Goal: Task Accomplishment & Management: Manage account settings

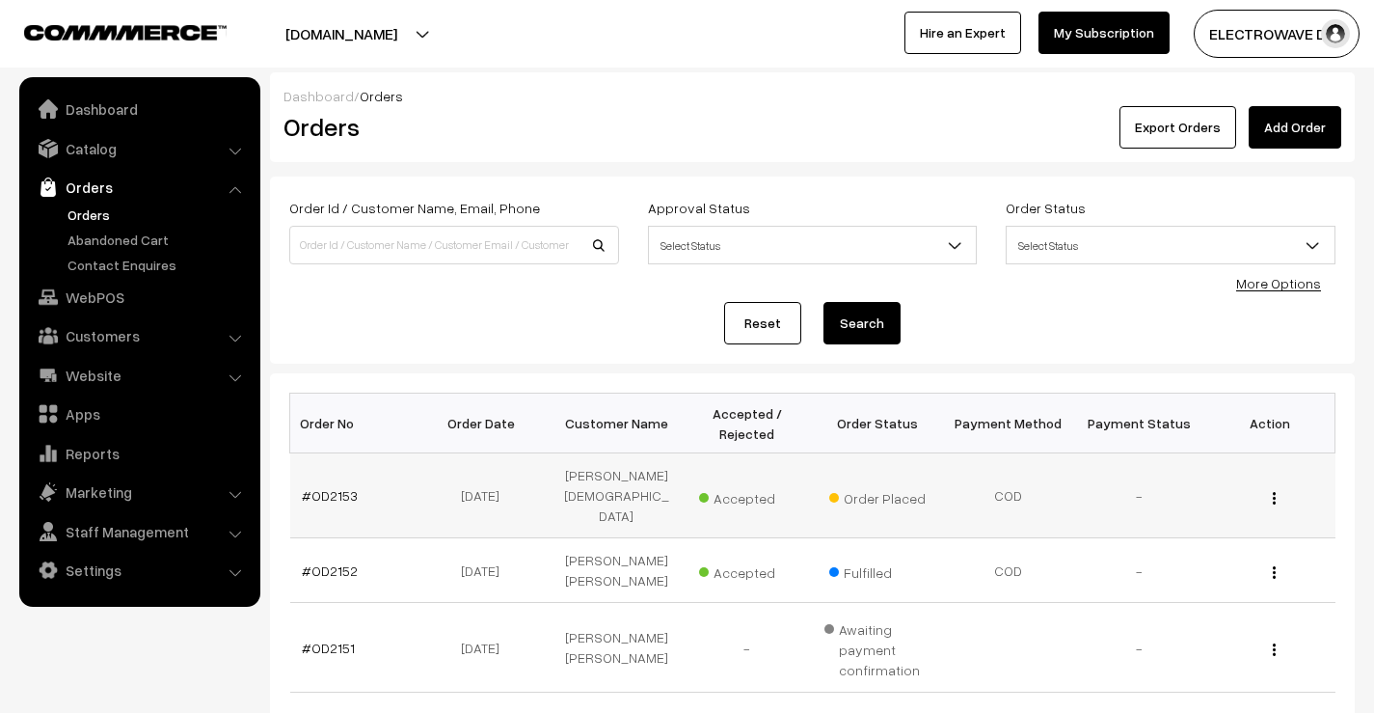
scroll to position [96, 0]
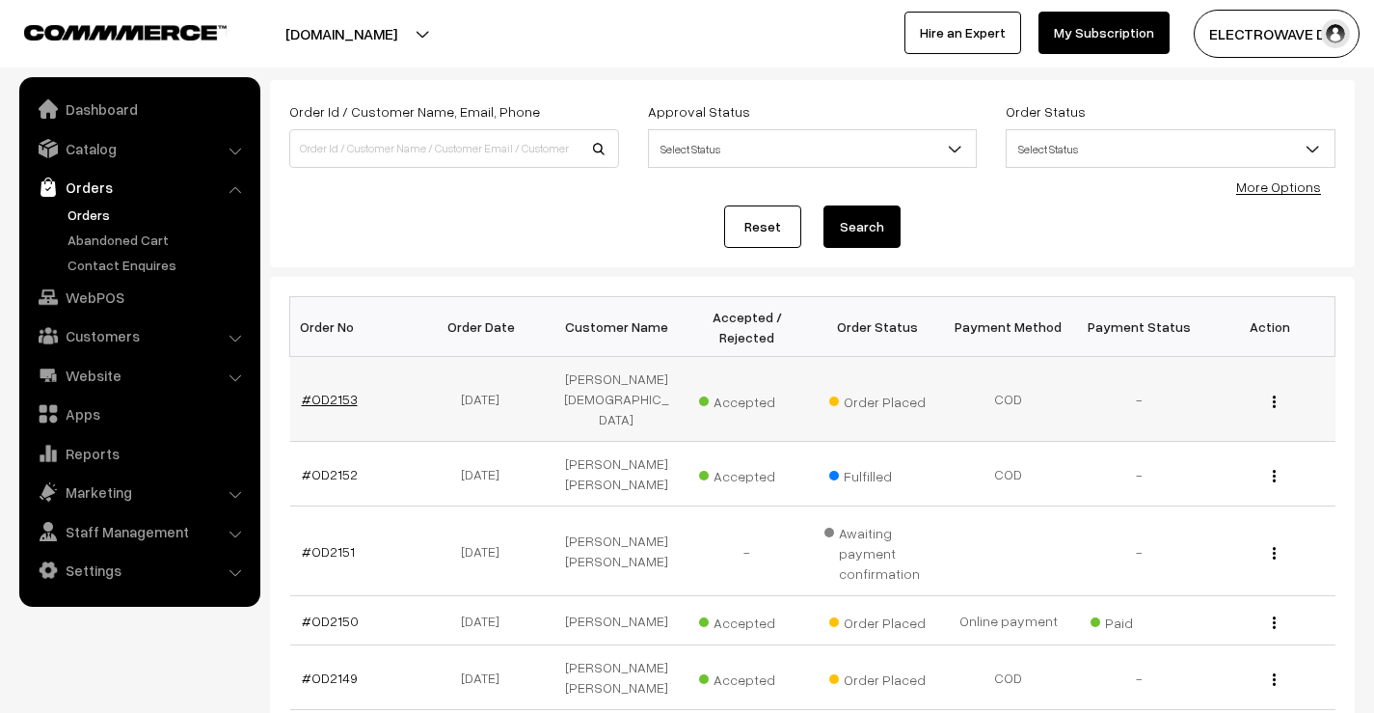
click at [340, 391] on link "#OD2153" at bounding box center [330, 399] width 56 height 16
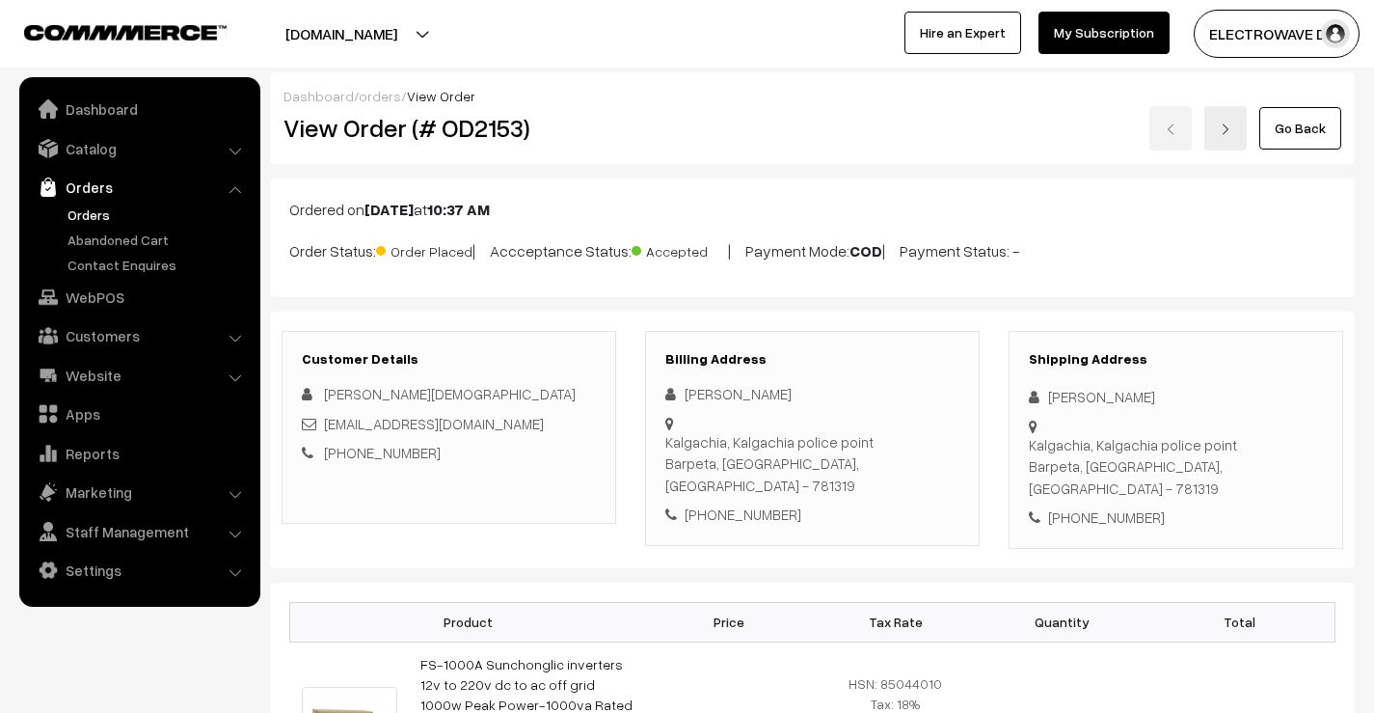
click at [1127, 506] on div "[PHONE_NUMBER]" at bounding box center [1176, 517] width 294 height 22
copy div "8472870599"
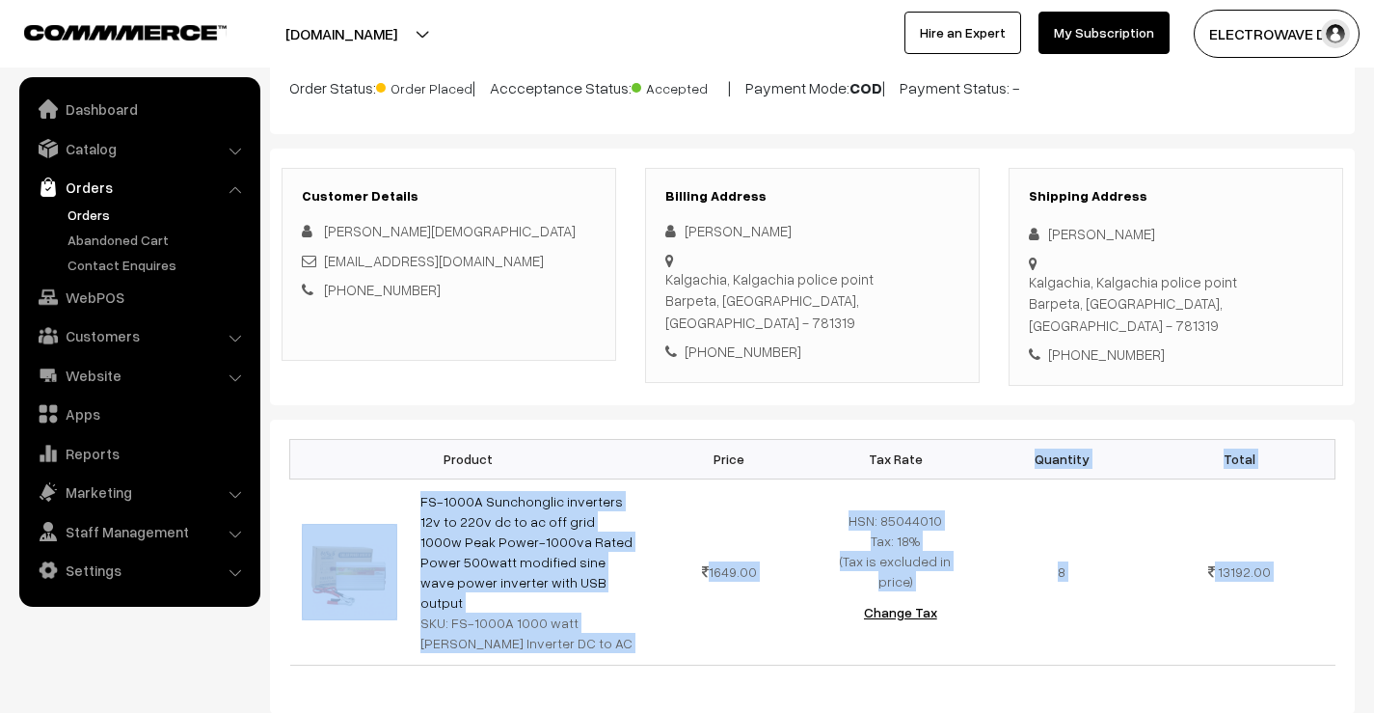
copy div "Quantity Total FS-1000A Sunchonglic inverters 12v to 220v dc to ac off grid 100…"
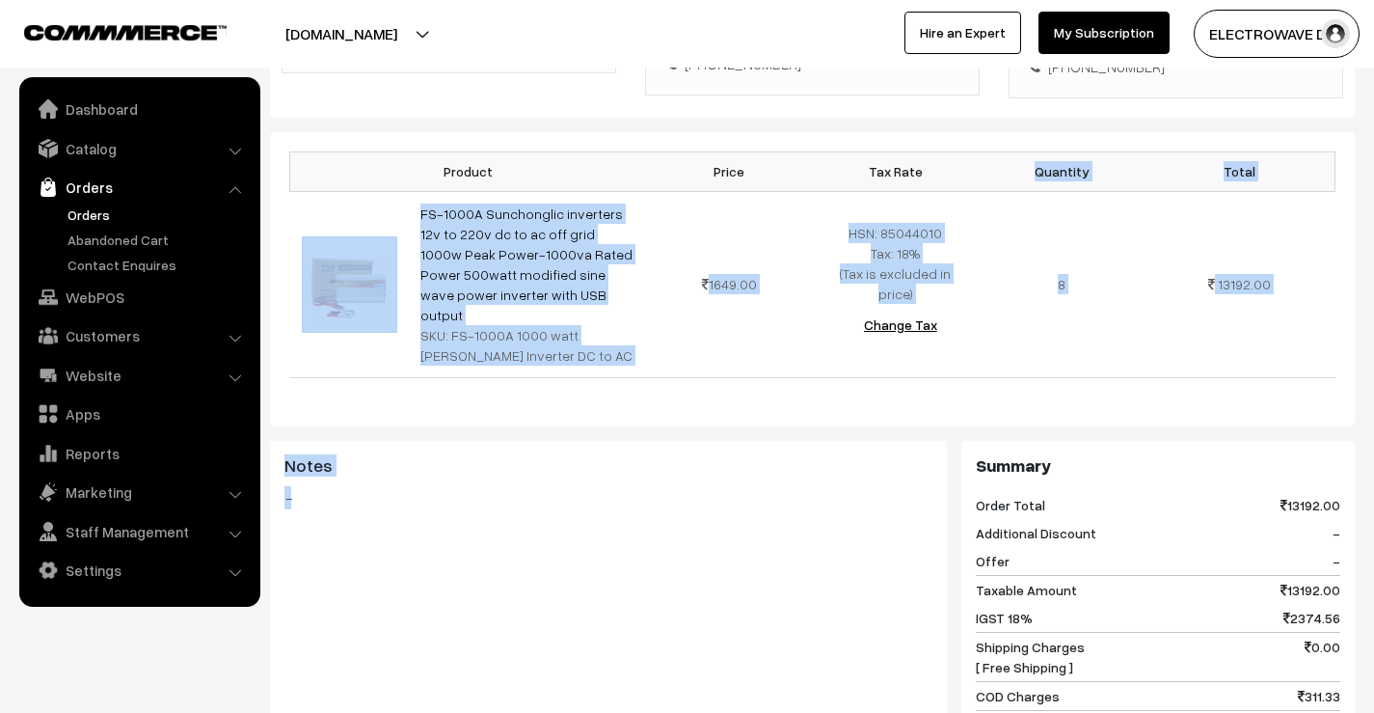
scroll to position [837, 0]
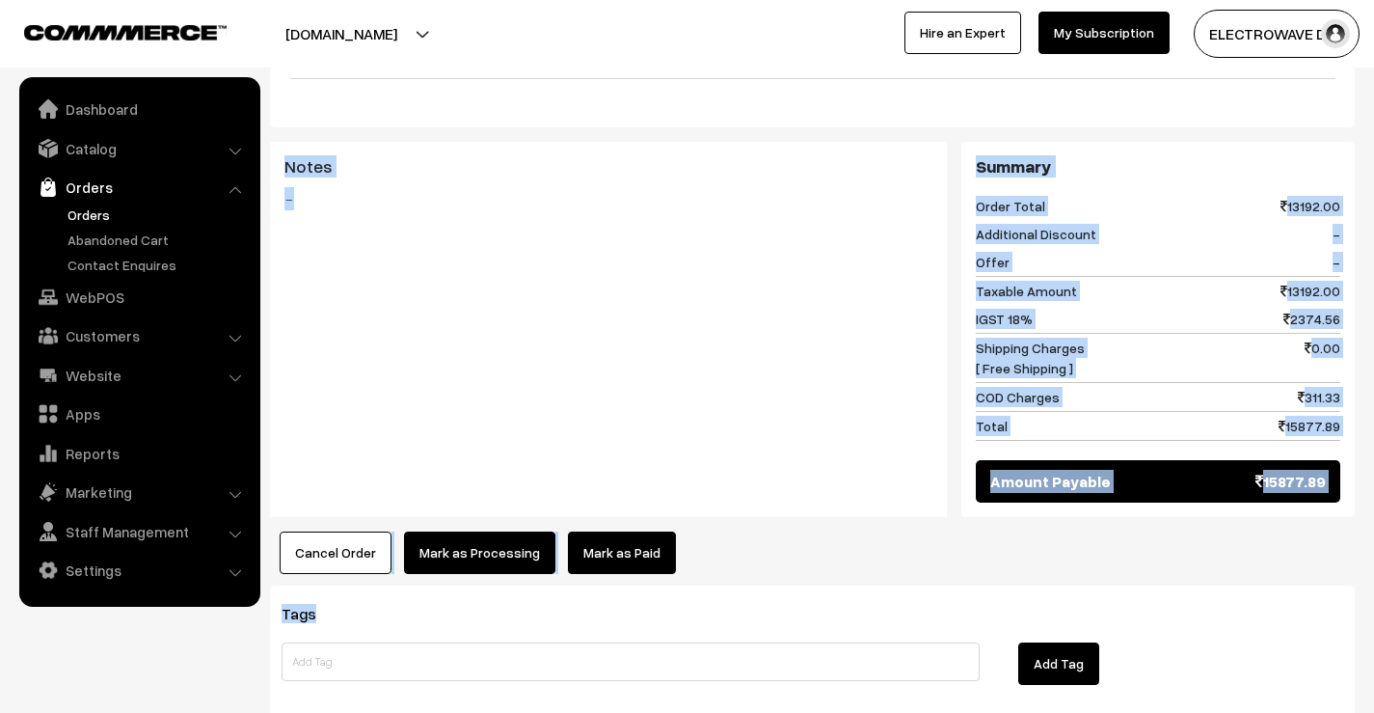
copy div "Quantity Total FS-1000A Sunchonglic inverters 12v to 220v dc to ac off grid 100…"
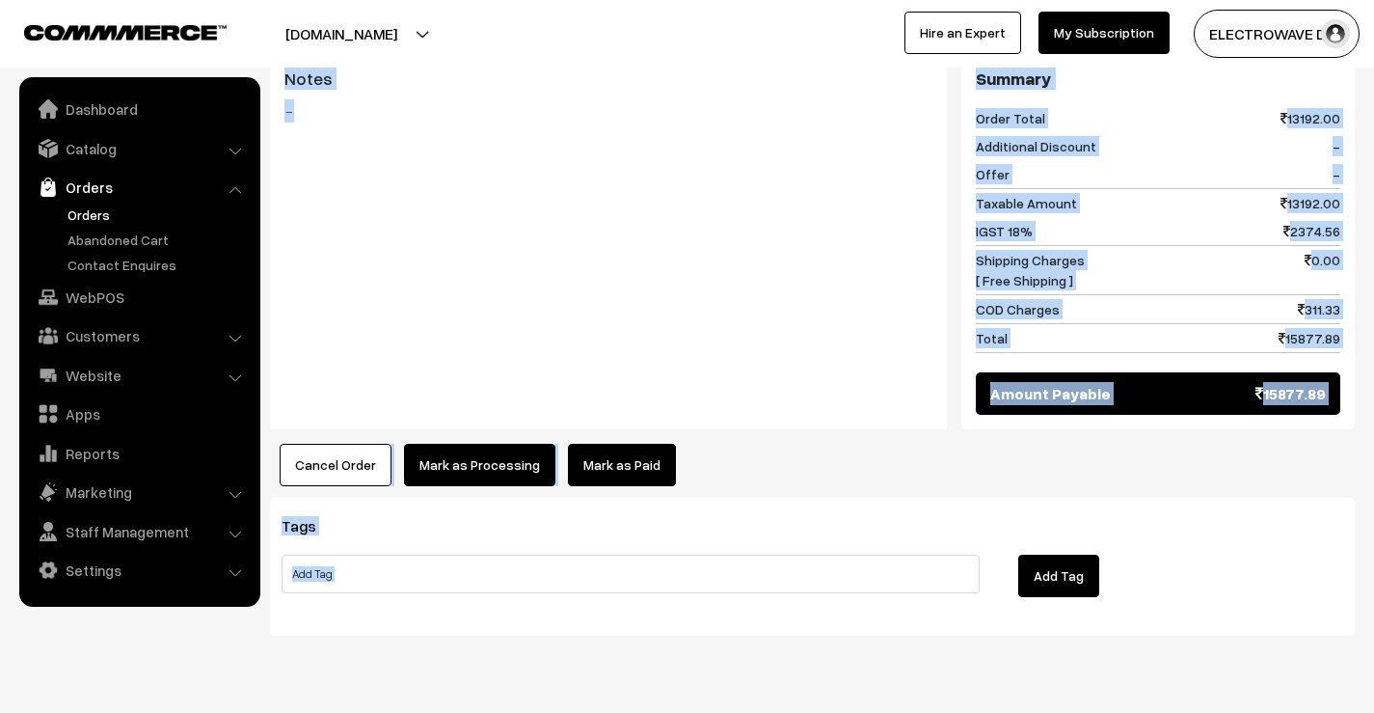
drag, startPoint x: 834, startPoint y: 692, endPoint x: 744, endPoint y: 685, distance: 90.9
click at [921, 498] on div "Tags Add Tag" at bounding box center [812, 567] width 1085 height 138
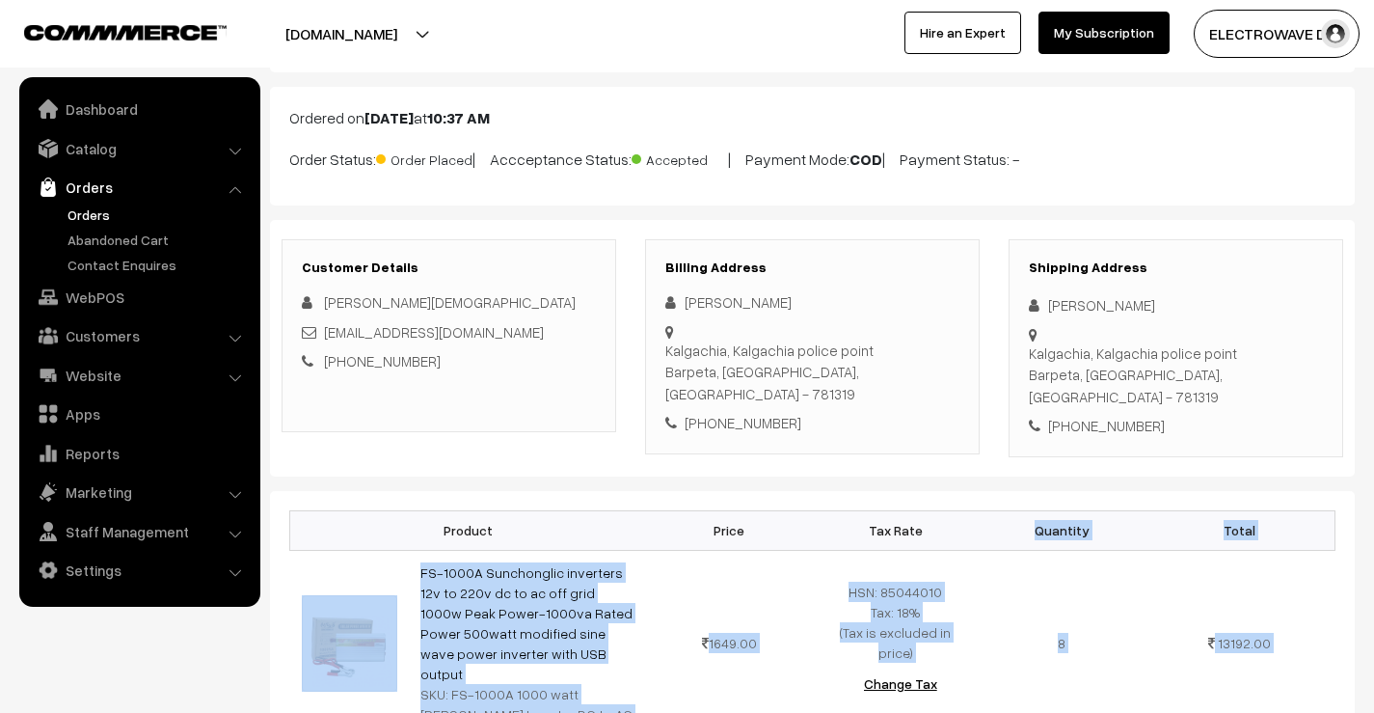
scroll to position [0, 0]
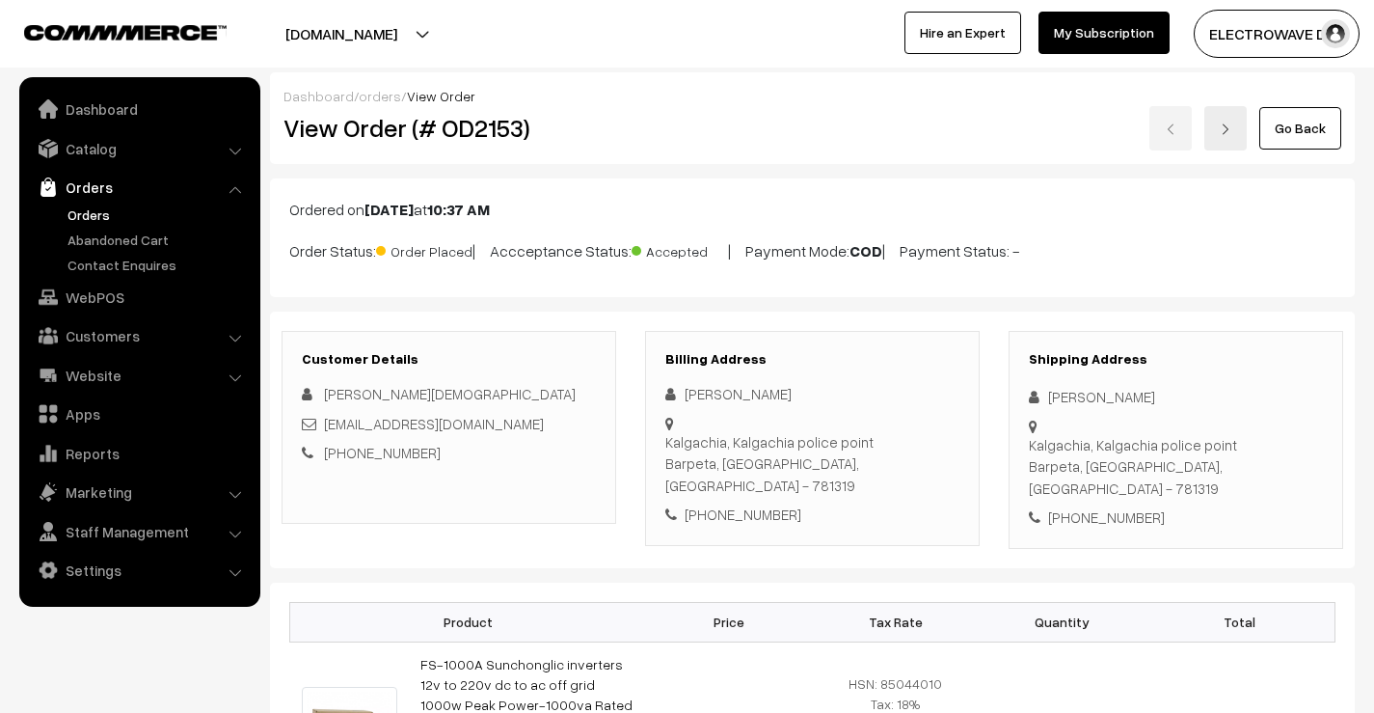
click at [1179, 451] on div "Kalgachia, Kalgachia police point Barpeta, Assam, India - 781319" at bounding box center [1176, 467] width 294 height 66
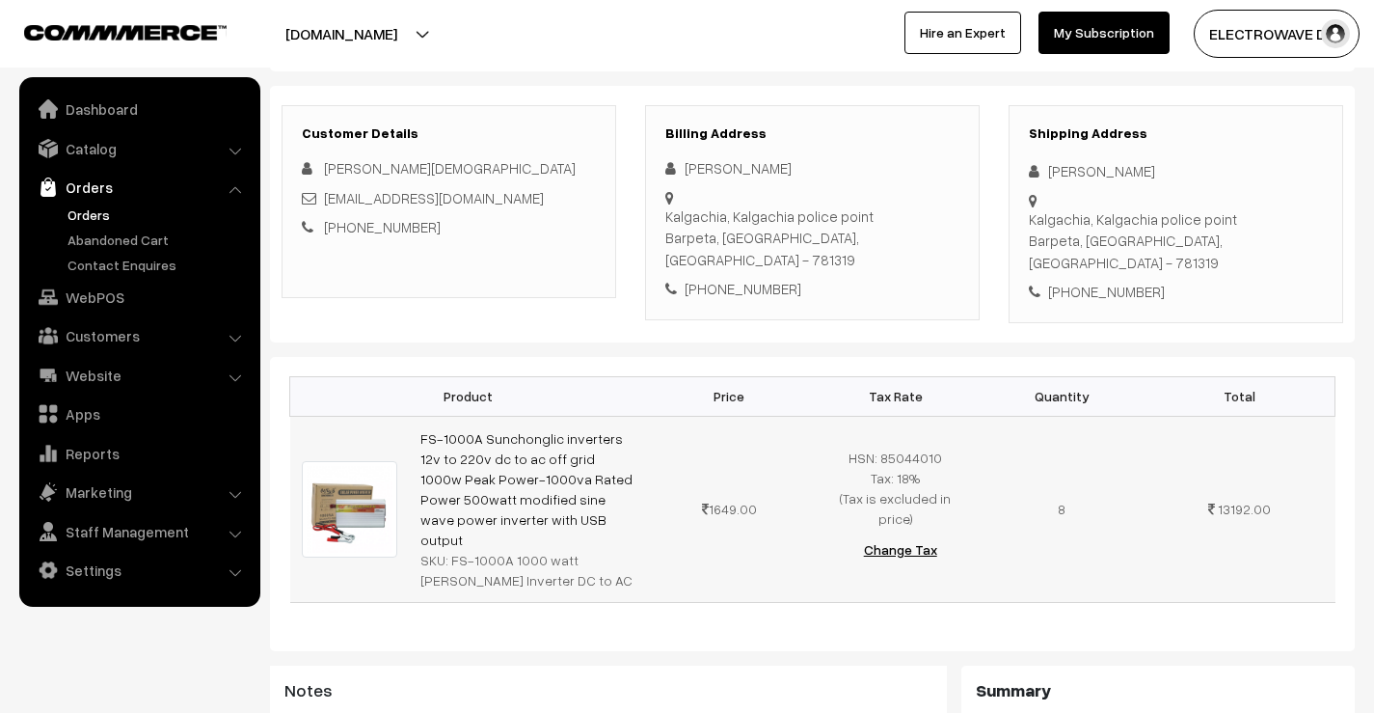
scroll to position [96, 0]
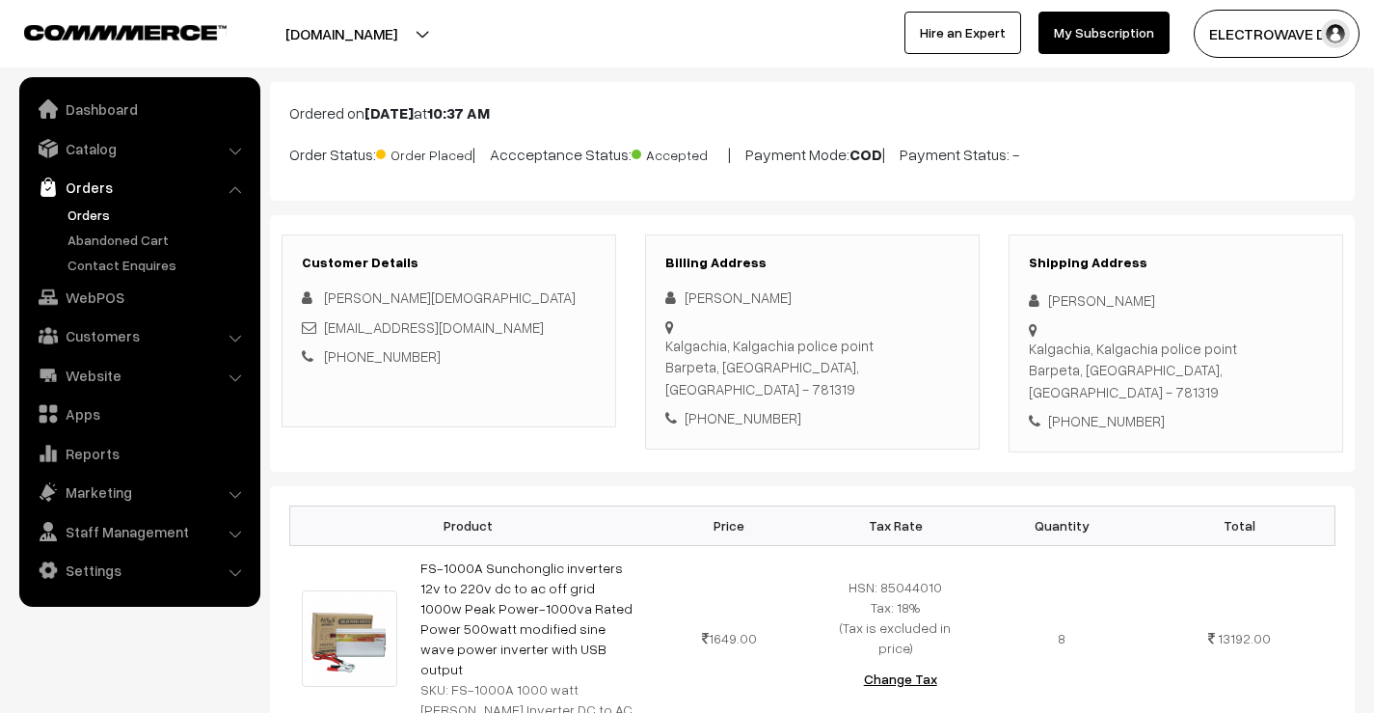
click at [1139, 410] on div "+91 8472870599" at bounding box center [1176, 421] width 294 height 22
copy div "8472870599"
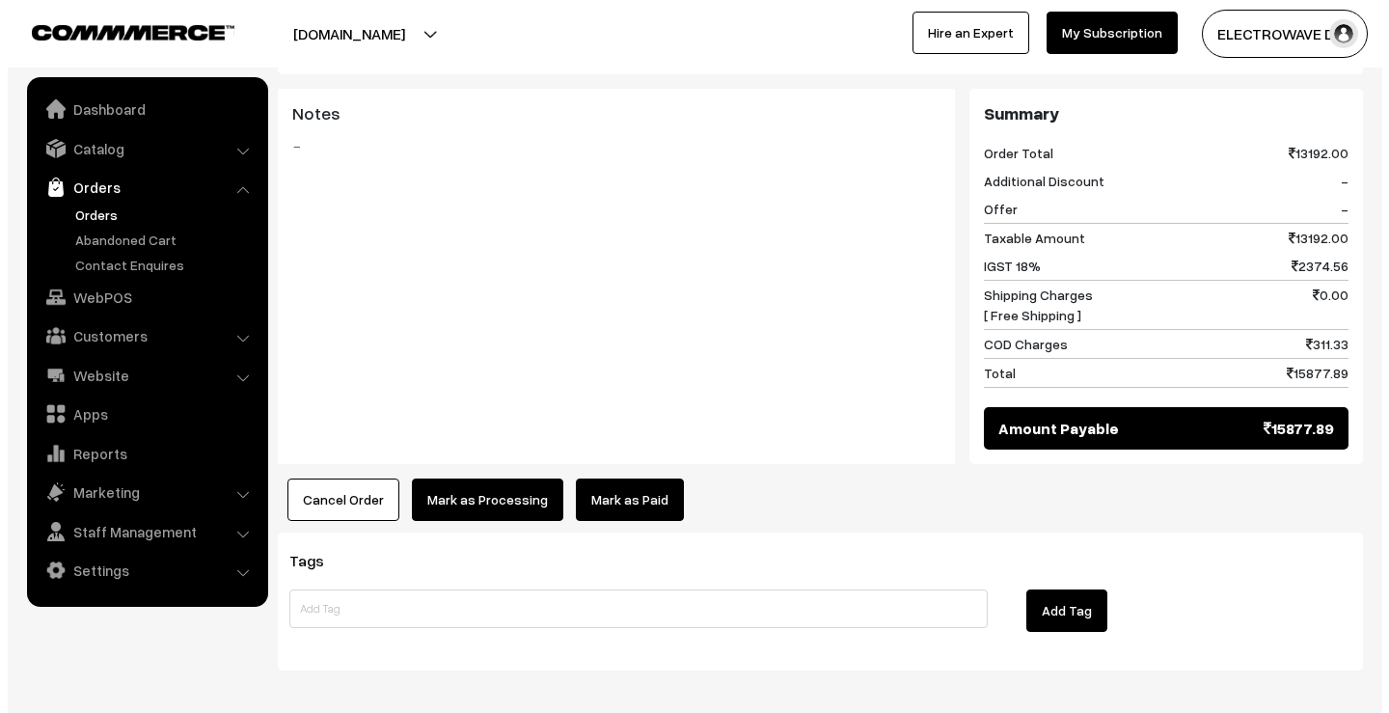
scroll to position [837, 0]
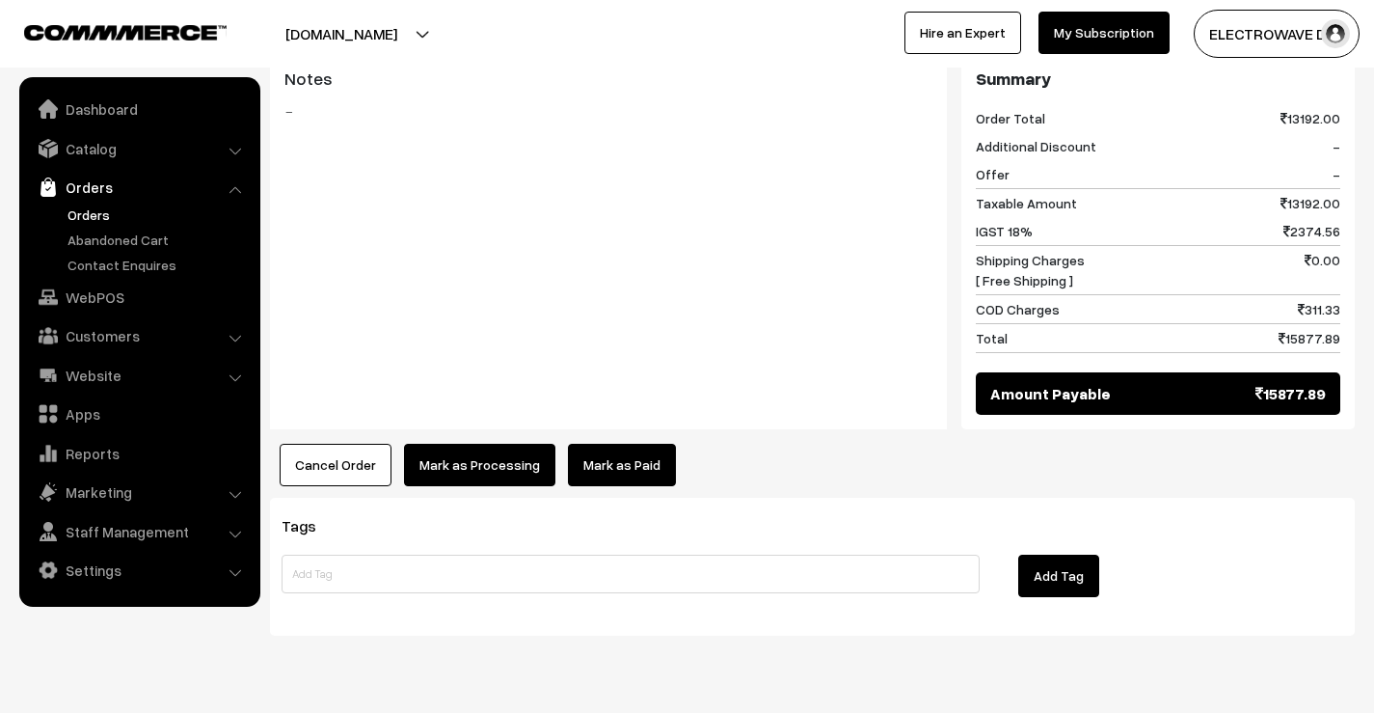
click at [340, 444] on button "Cancel Order" at bounding box center [336, 465] width 112 height 42
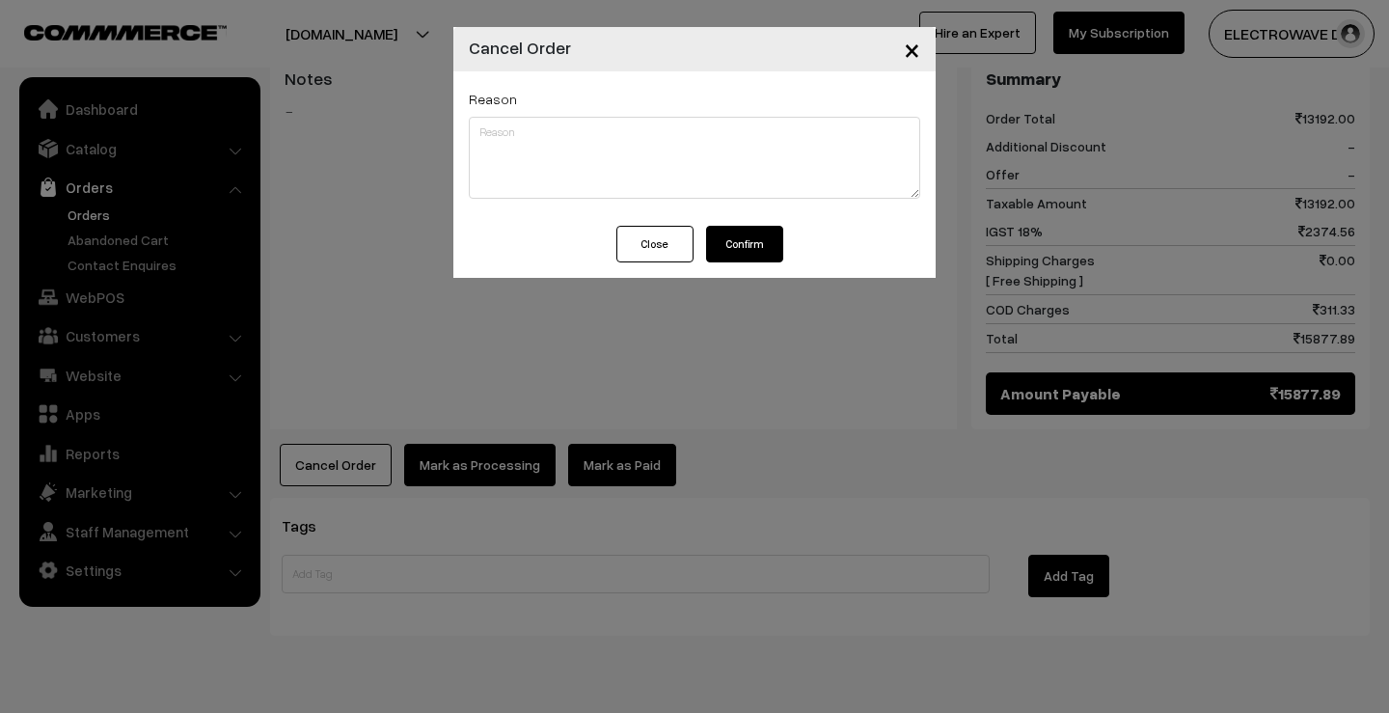
click at [731, 252] on button "Confirm" at bounding box center [744, 244] width 77 height 37
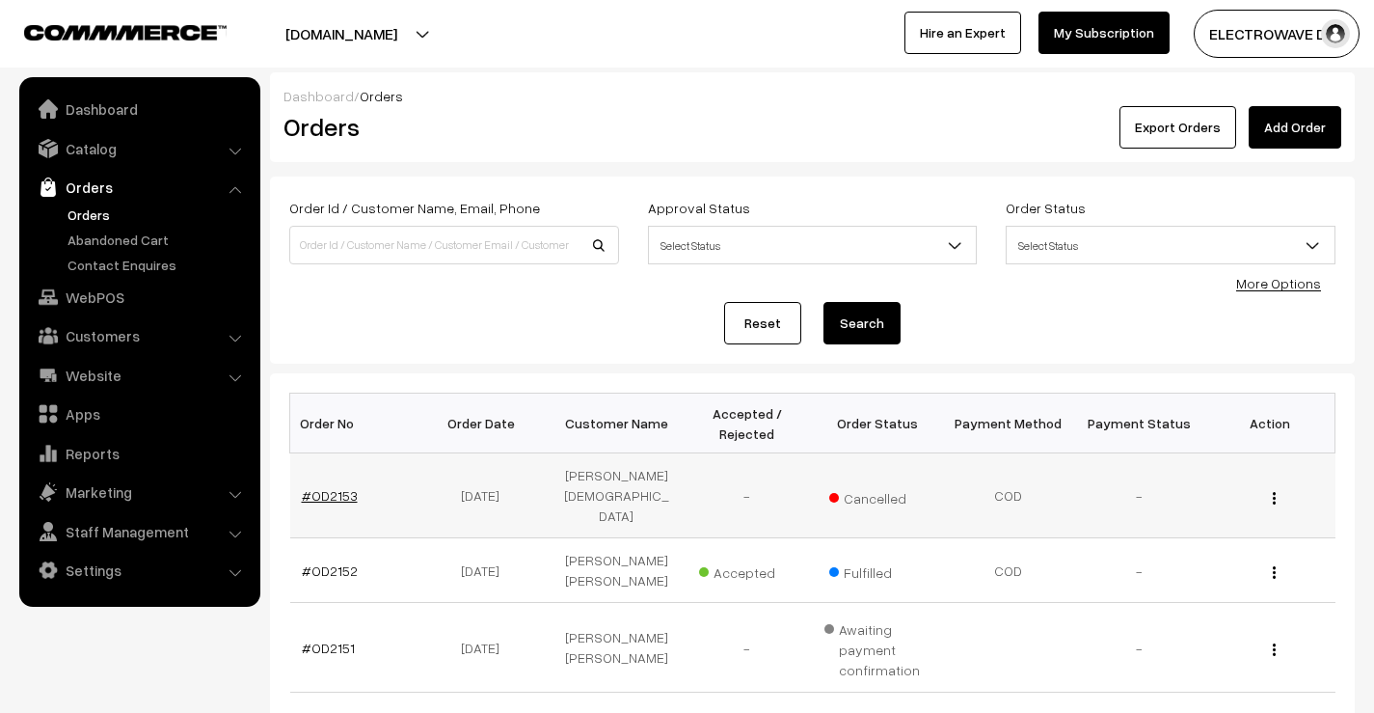
click at [318, 487] on link "#OD2153" at bounding box center [330, 495] width 56 height 16
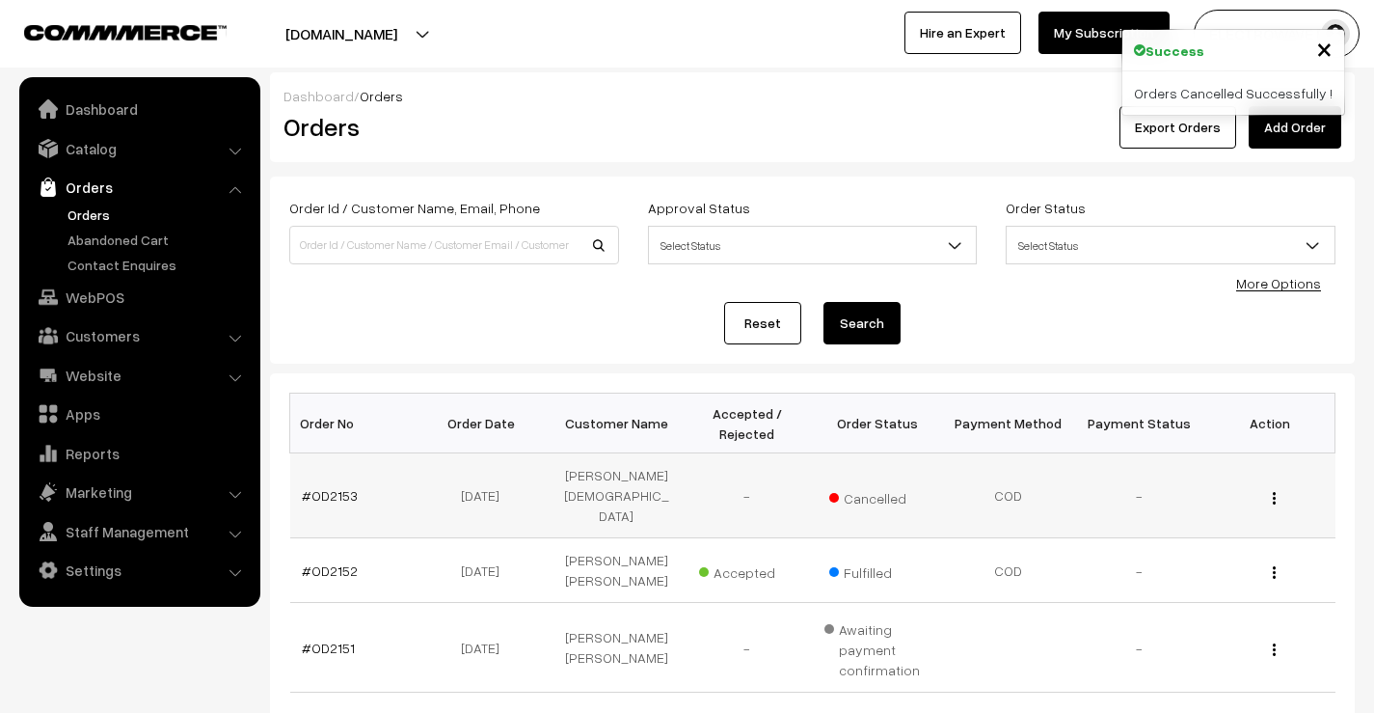
drag, startPoint x: 297, startPoint y: 476, endPoint x: 916, endPoint y: 477, distance: 619.2
click at [916, 477] on tr "#OD2153 26-08-2025 Ariful Islam - Cancelled COD - View" at bounding box center [813, 495] width 1046 height 85
copy tr "#OD2153 26-08-2025 Ariful Islam - Cancelled"
click at [505, 538] on td "26-08-2025" at bounding box center [486, 570] width 131 height 65
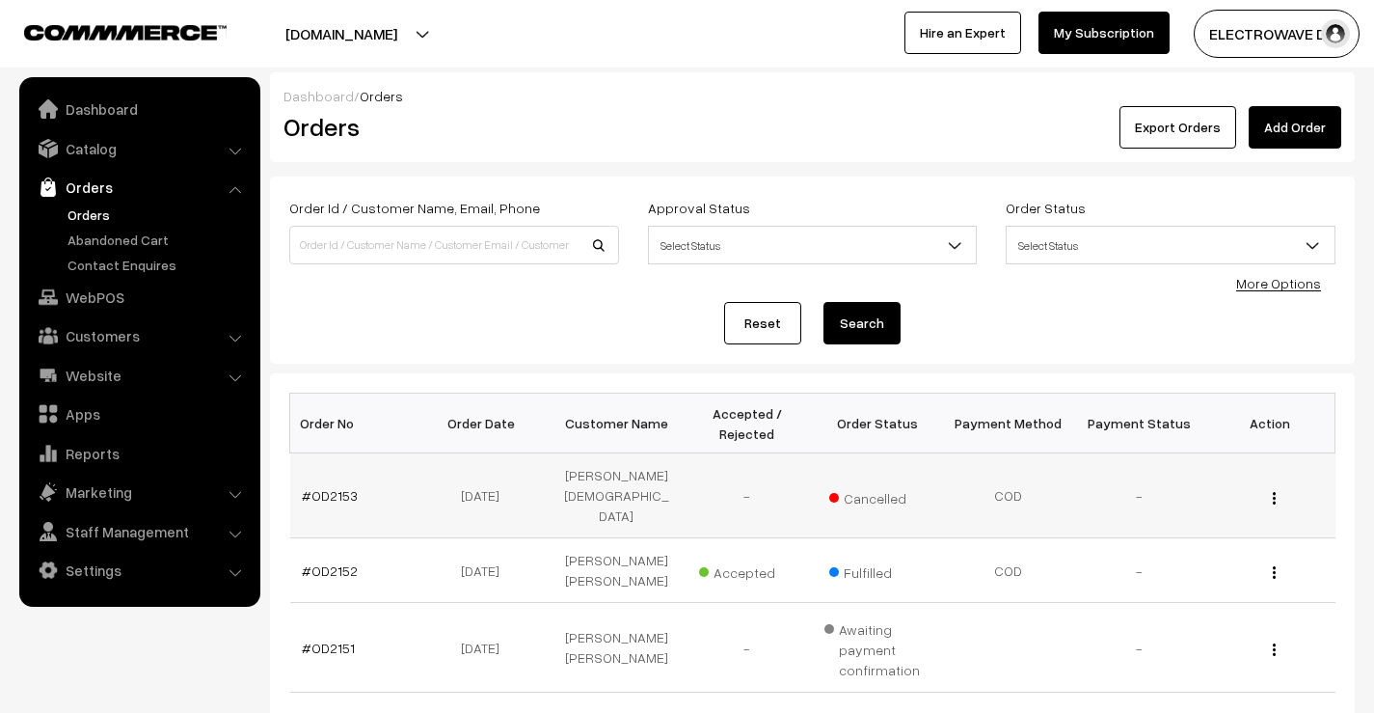
drag, startPoint x: 290, startPoint y: 475, endPoint x: 1036, endPoint y: 477, distance: 745.6
click at [1031, 478] on tr "#OD2153 26-08-2025 Ariful Islam - Cancelled COD - View" at bounding box center [813, 495] width 1046 height 85
copy tr "#OD2153 26-08-2025 Ariful Islam - Cancelled COD"
click at [622, 302] on div "Reset Search" at bounding box center [812, 323] width 1047 height 42
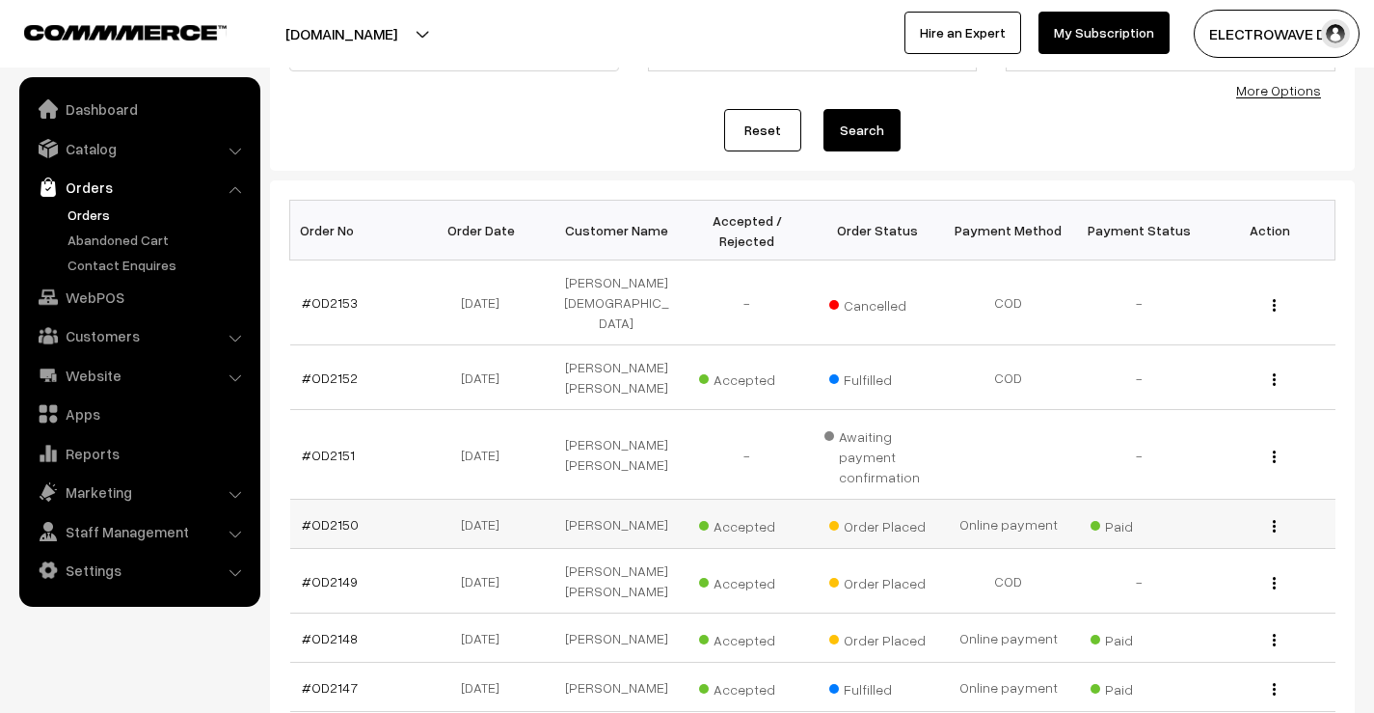
scroll to position [386, 0]
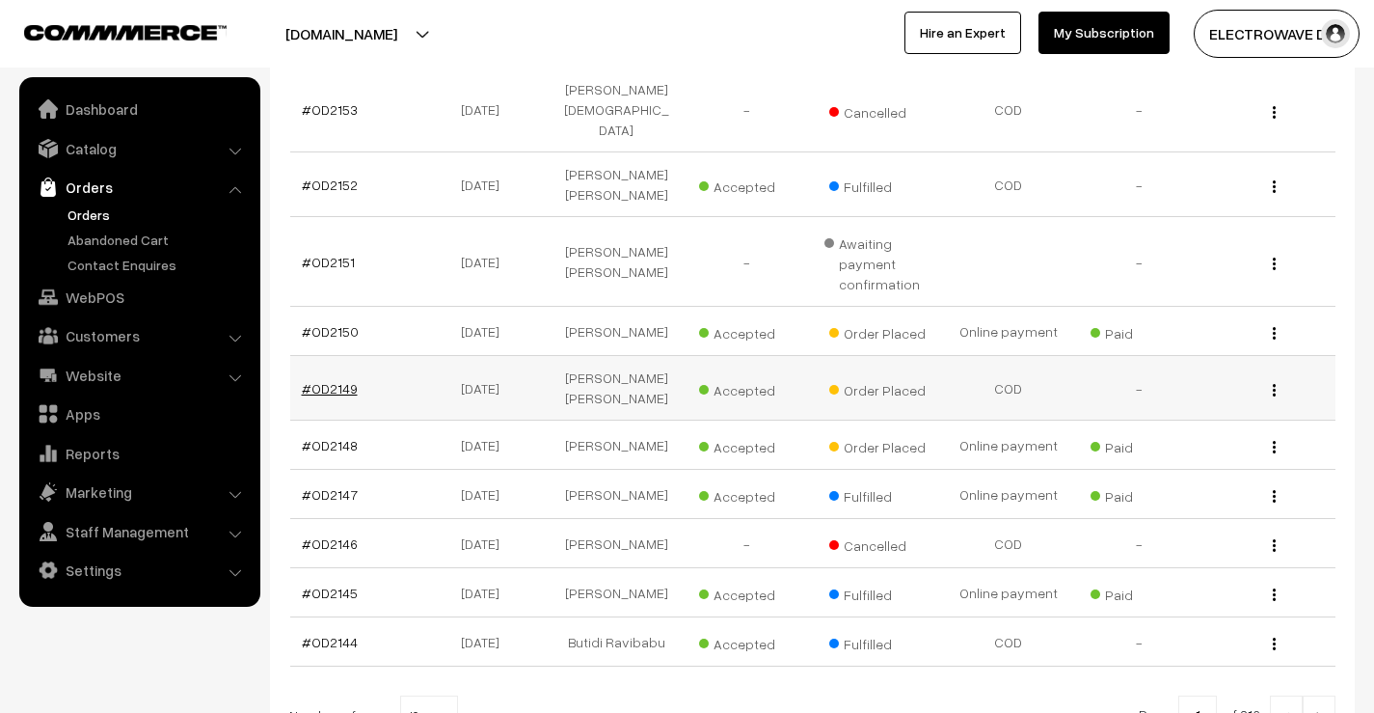
click at [317, 380] on link "#OD2149" at bounding box center [330, 388] width 56 height 16
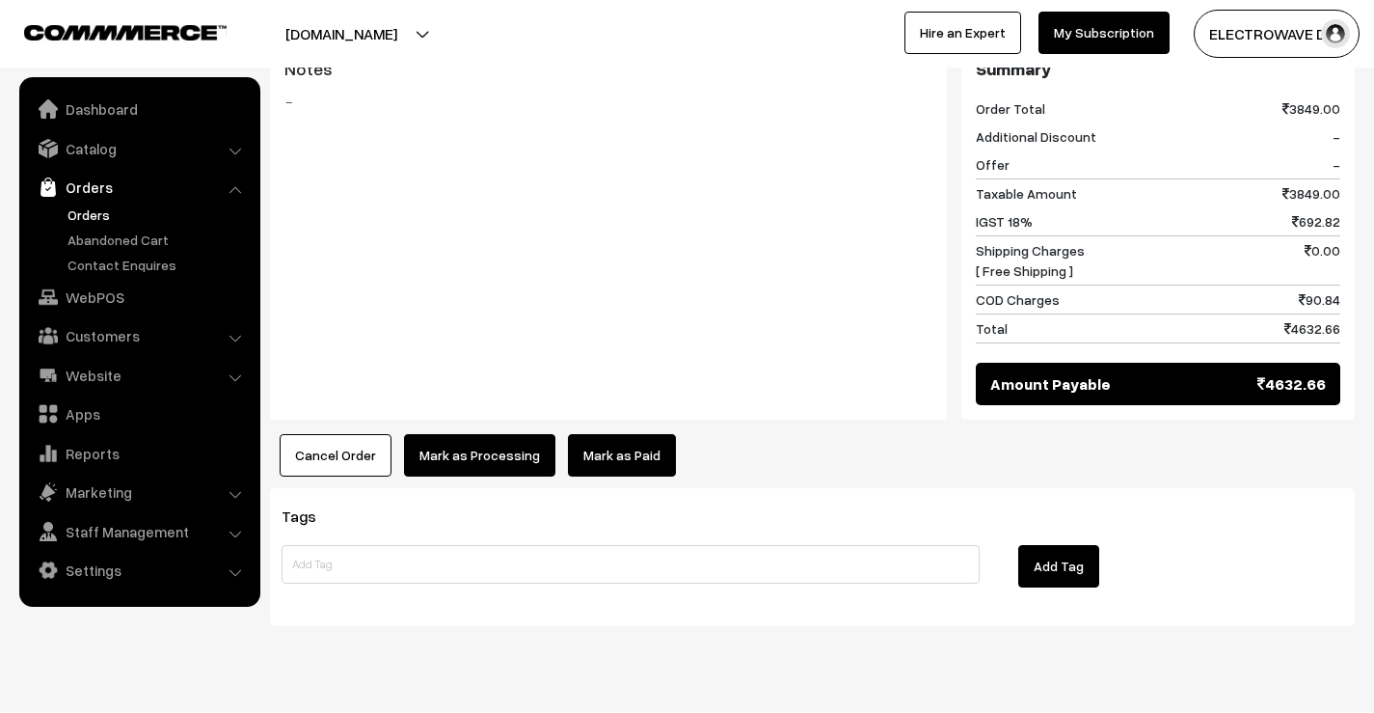
click at [346, 434] on button "Cancel Order" at bounding box center [336, 455] width 112 height 42
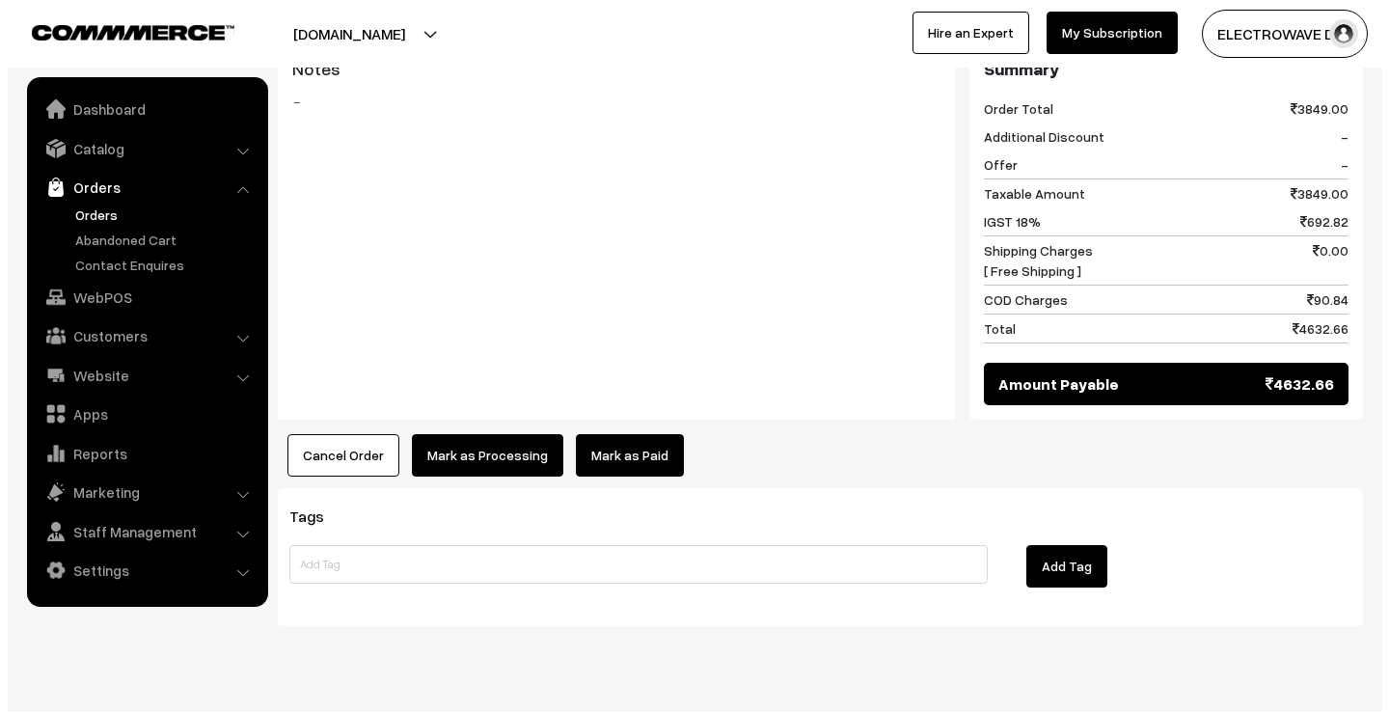
scroll to position [810, 0]
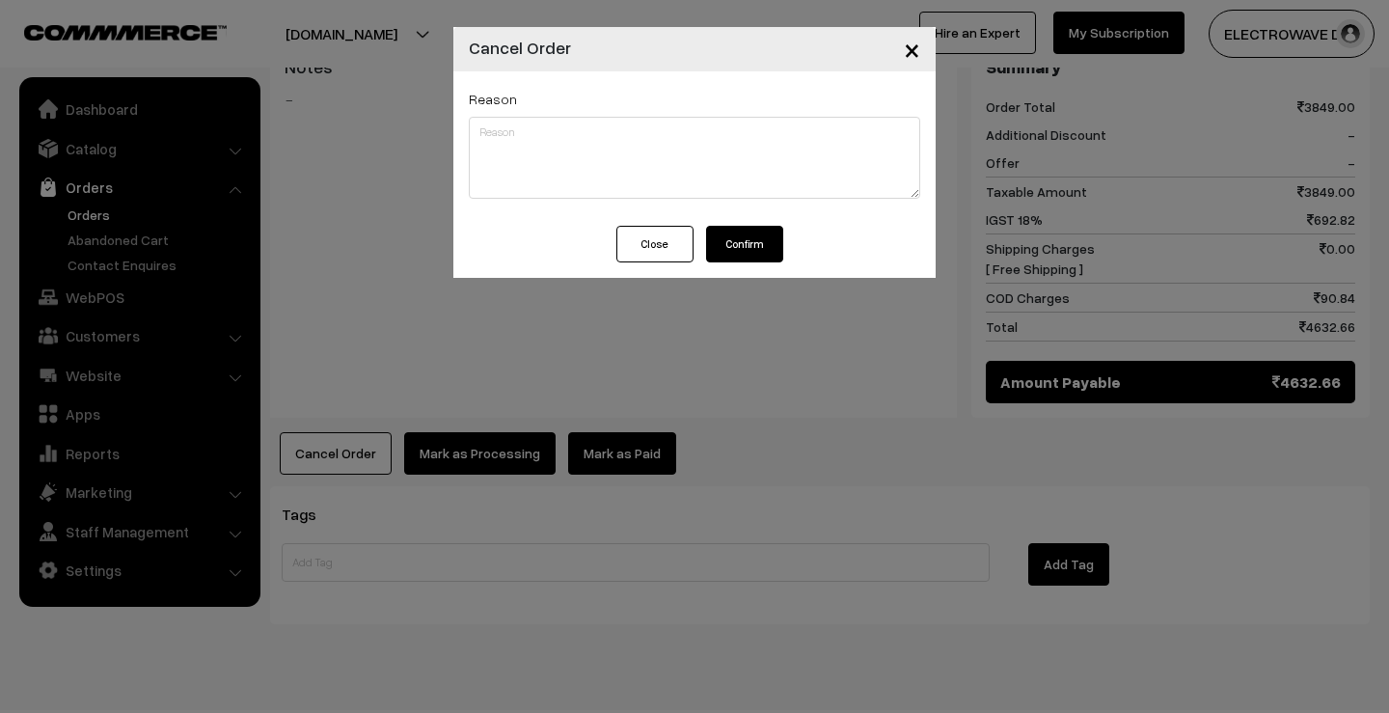
click at [728, 245] on button "Confirm" at bounding box center [744, 244] width 77 height 37
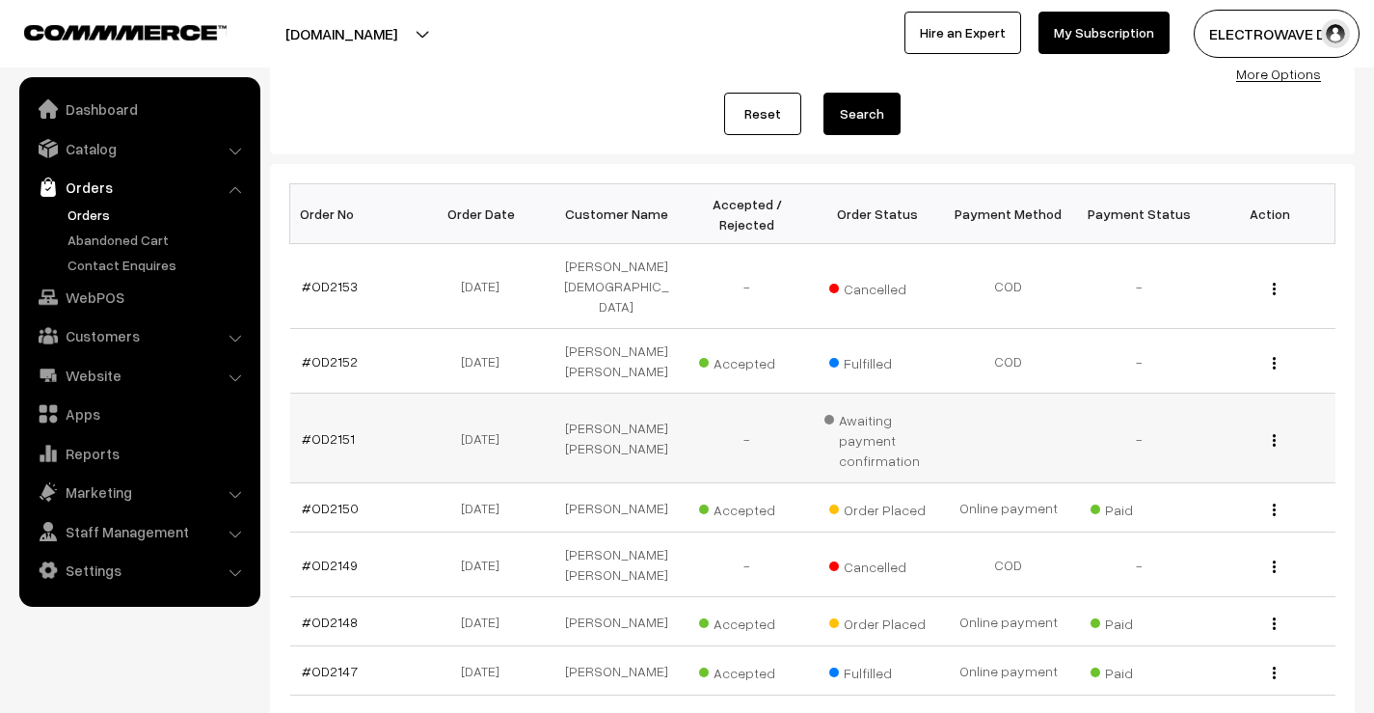
scroll to position [386, 0]
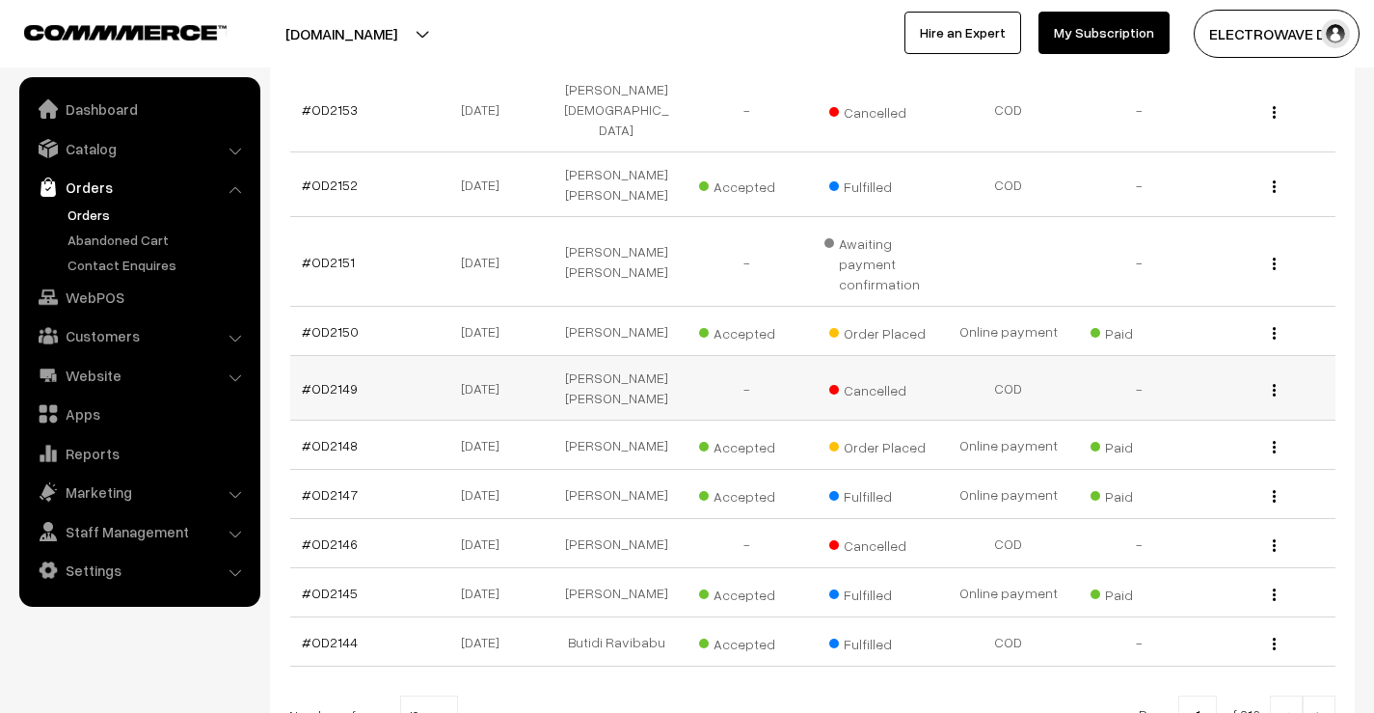
drag, startPoint x: 289, startPoint y: 344, endPoint x: 777, endPoint y: 338, distance: 488.1
click at [777, 338] on div "Bulk Options Delete Selected Bulk Options Order No Order Date Customer Name Acc…" at bounding box center [812, 385] width 1085 height 796
drag, startPoint x: 774, startPoint y: 339, endPoint x: 516, endPoint y: 347, distance: 257.7
click at [774, 356] on td "-" at bounding box center [747, 388] width 131 height 65
drag, startPoint x: 340, startPoint y: 354, endPoint x: 316, endPoint y: 356, distance: 24.2
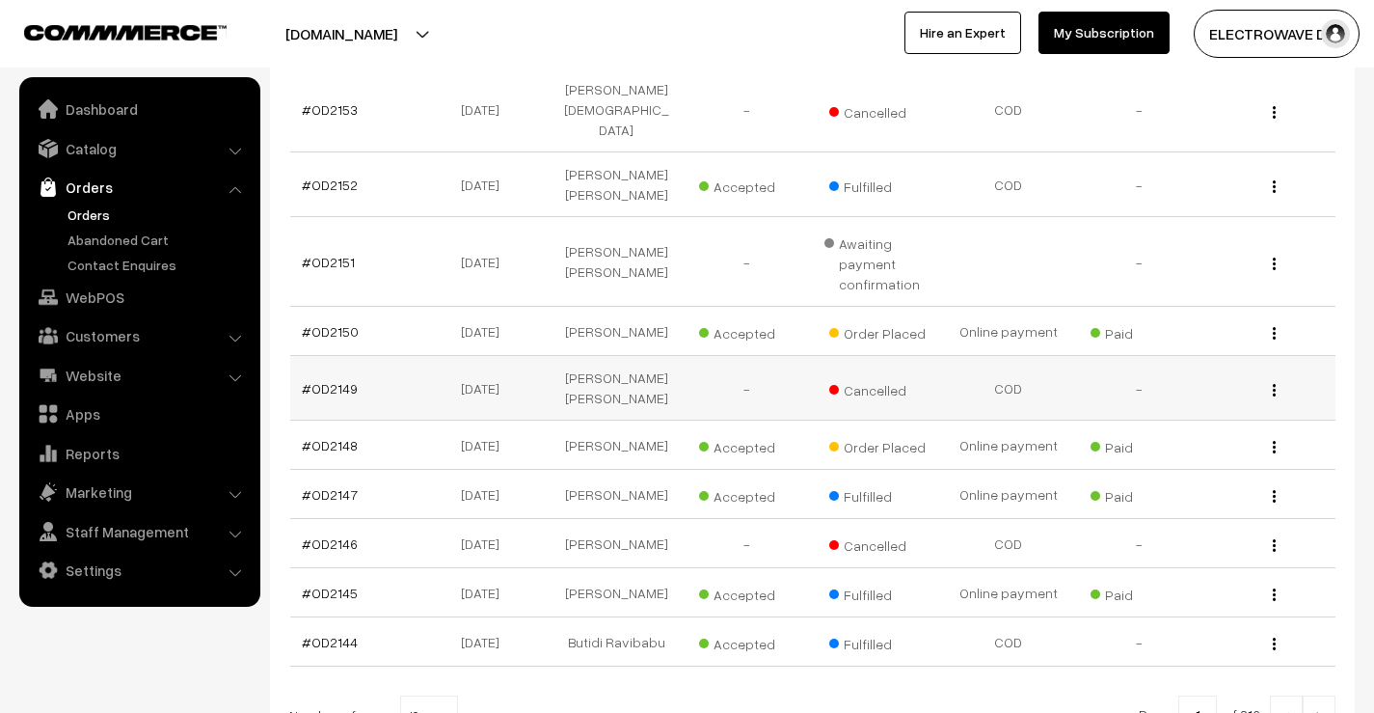
click at [340, 356] on td "#OD2149" at bounding box center [355, 388] width 131 height 65
click at [320, 356] on td "#OD2149" at bounding box center [355, 388] width 131 height 65
drag, startPoint x: 299, startPoint y: 339, endPoint x: 1032, endPoint y: 345, distance: 733.1
click at [1032, 356] on tr "#OD2149 25-08-2025 Anup Singh Sachan - Cancelled COD - View" at bounding box center [813, 388] width 1046 height 65
copy tr "#OD2149 25-08-2025 Anup Singh Sachan - Cancelled COD"
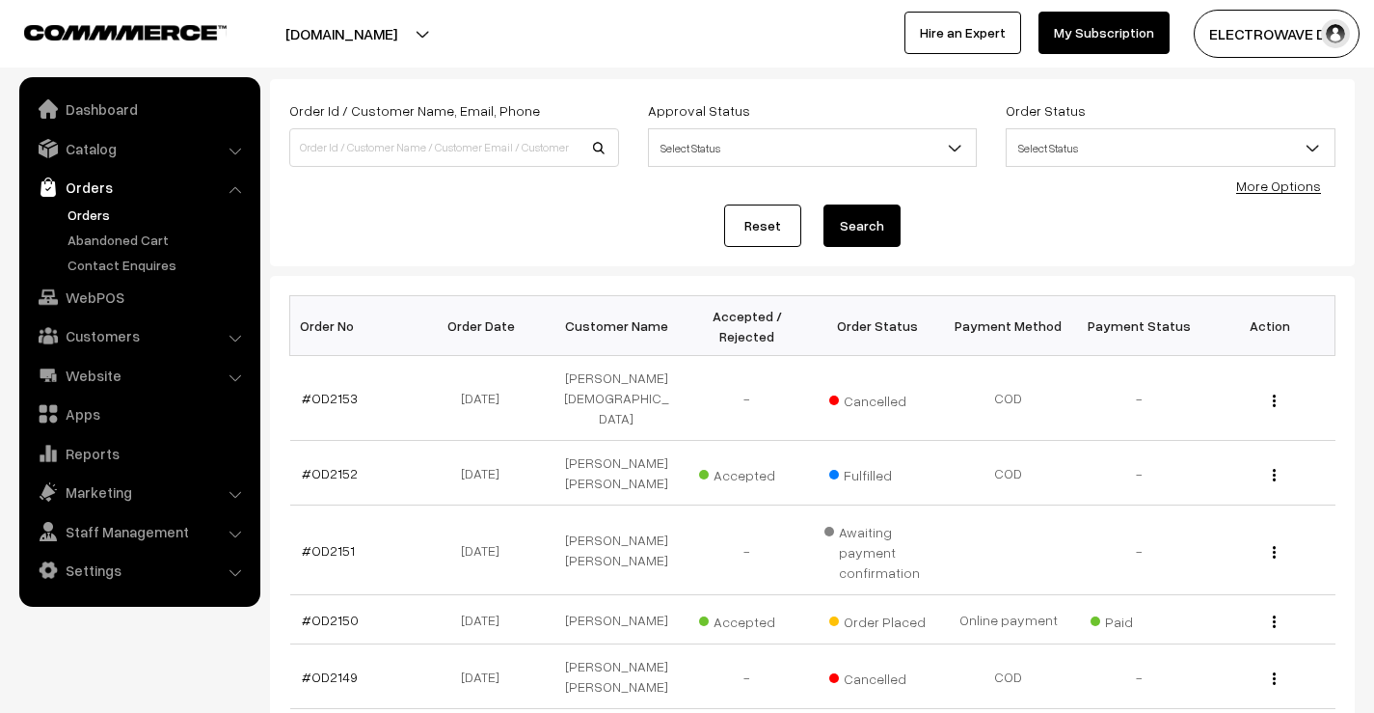
scroll to position [0, 0]
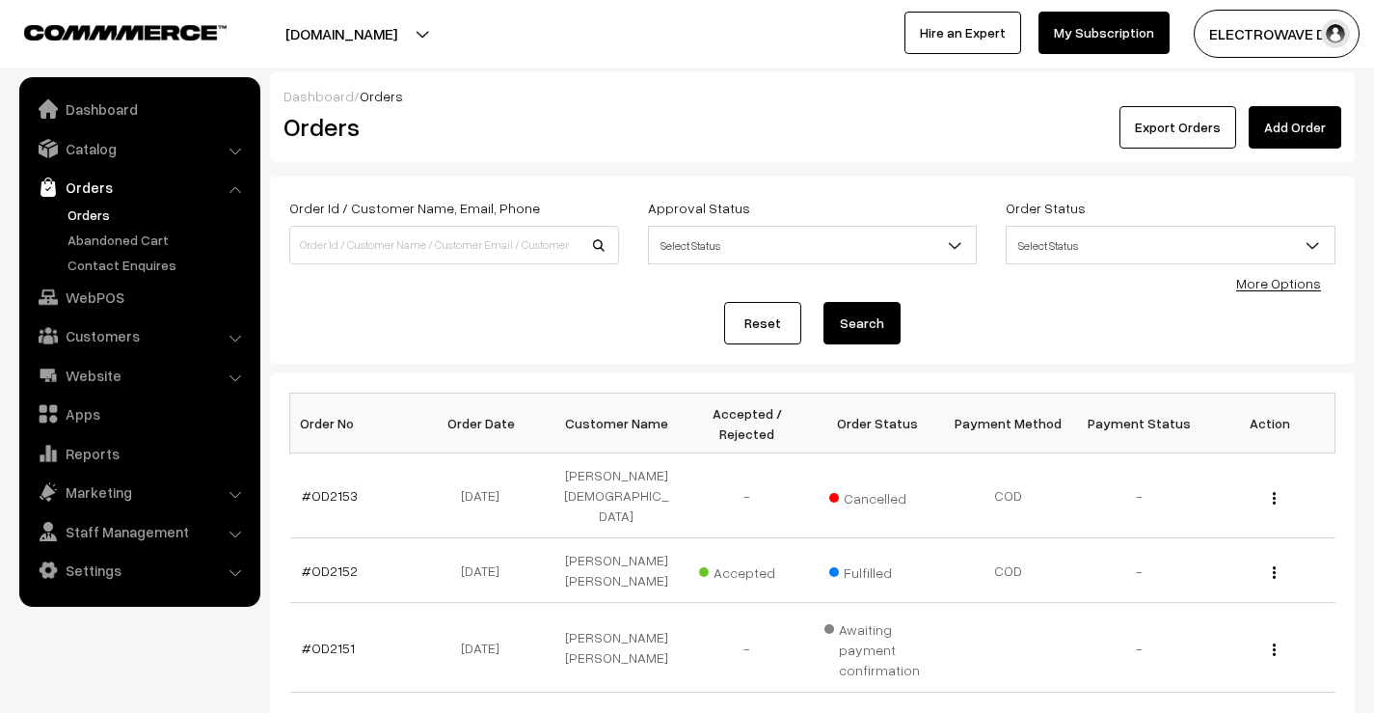
click at [402, 25] on button "[DOMAIN_NAME]" at bounding box center [341, 34] width 247 height 48
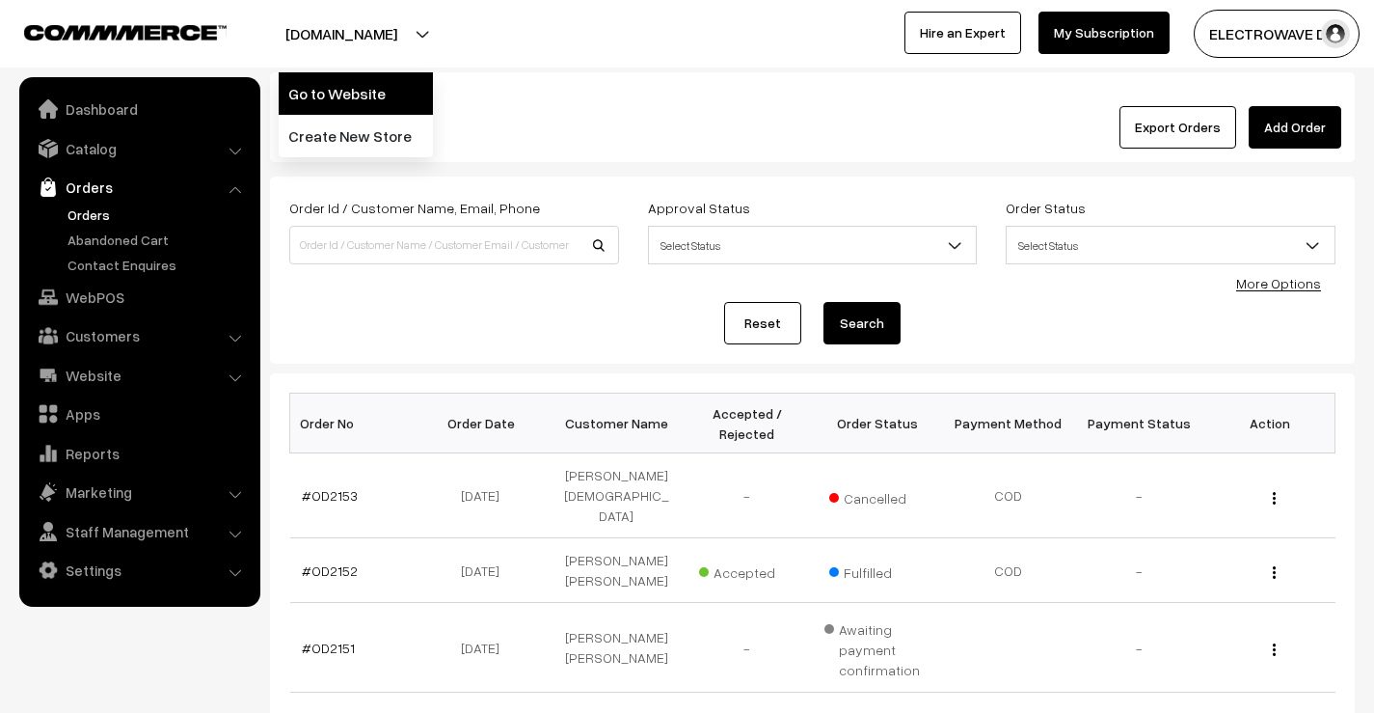
click at [377, 80] on link "Go to Website" at bounding box center [356, 93] width 154 height 42
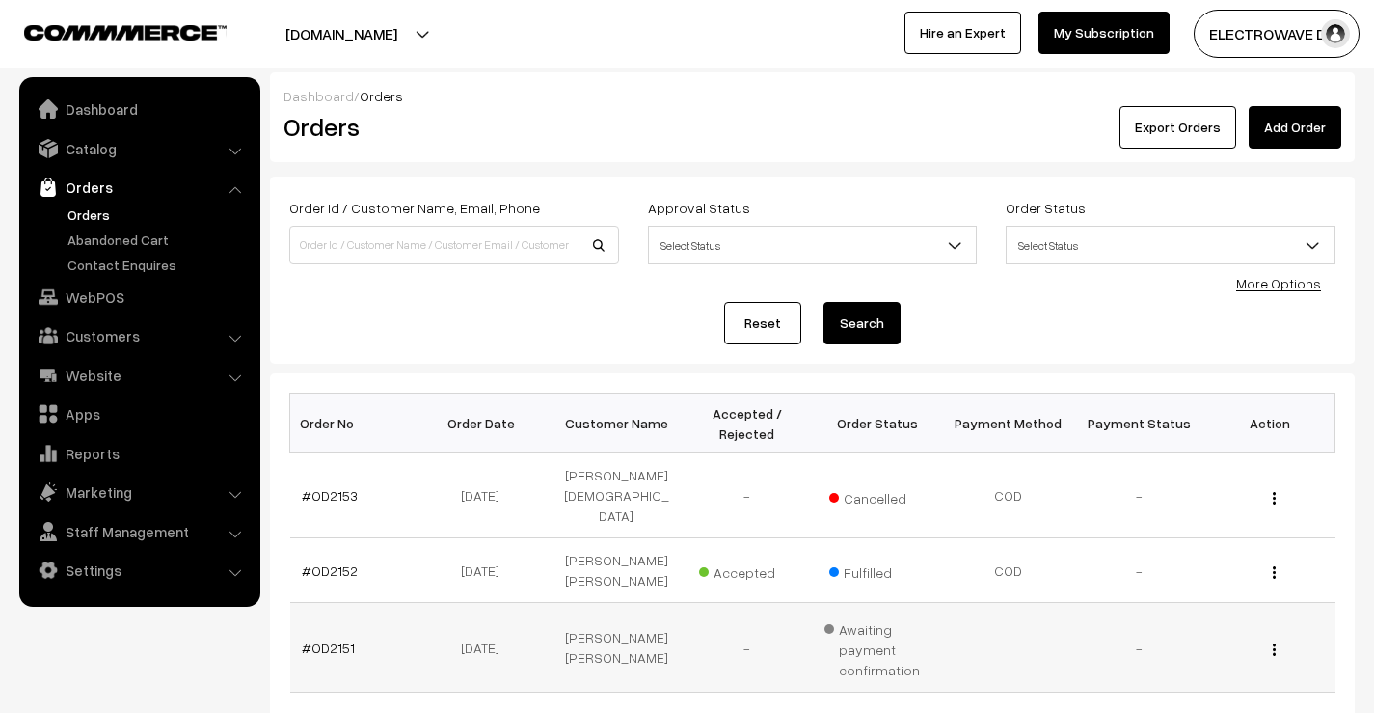
scroll to position [386, 0]
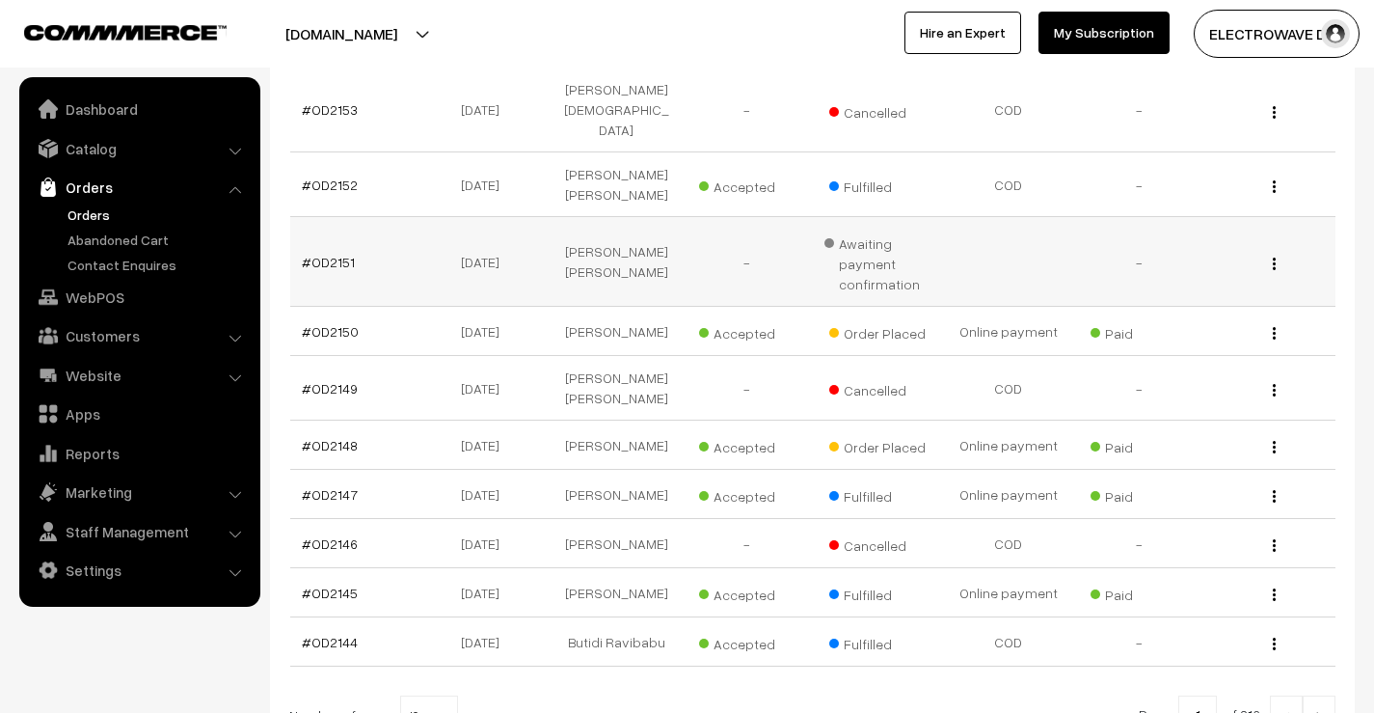
click at [722, 242] on td "-" at bounding box center [747, 262] width 131 height 90
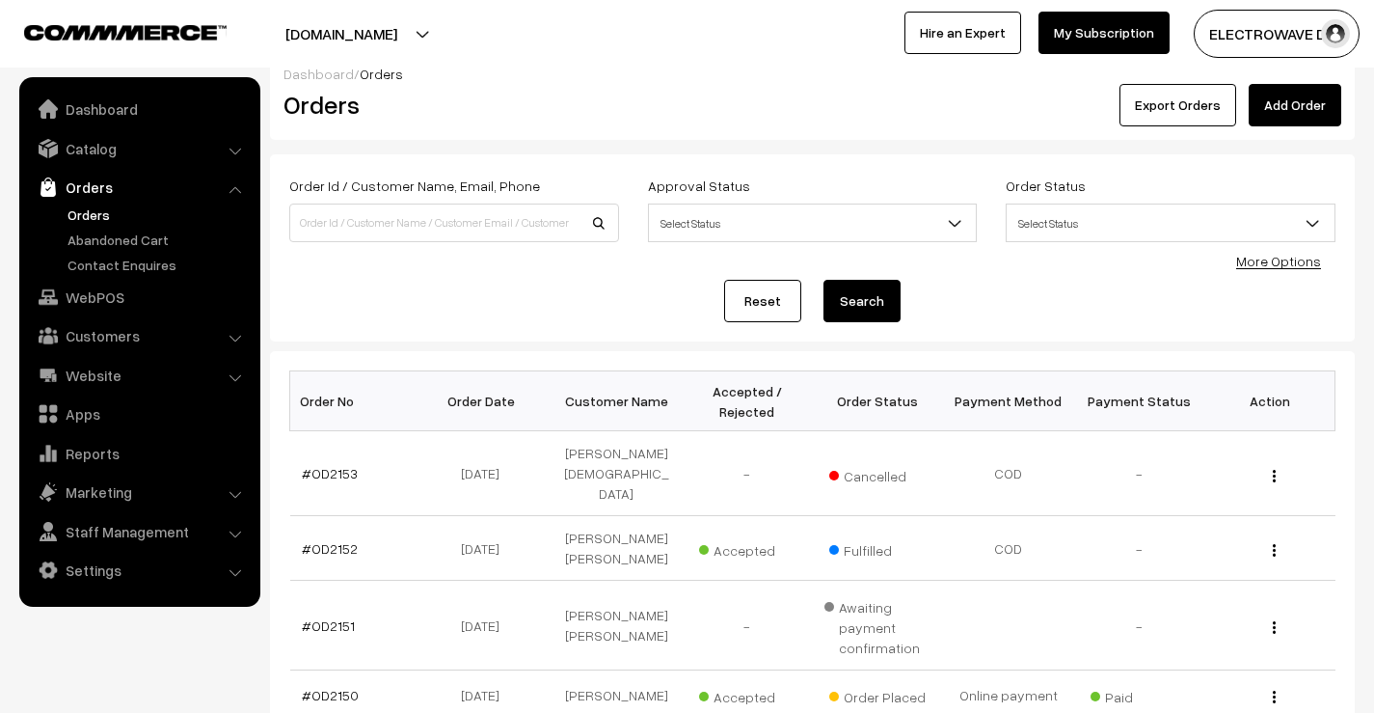
scroll to position [0, 0]
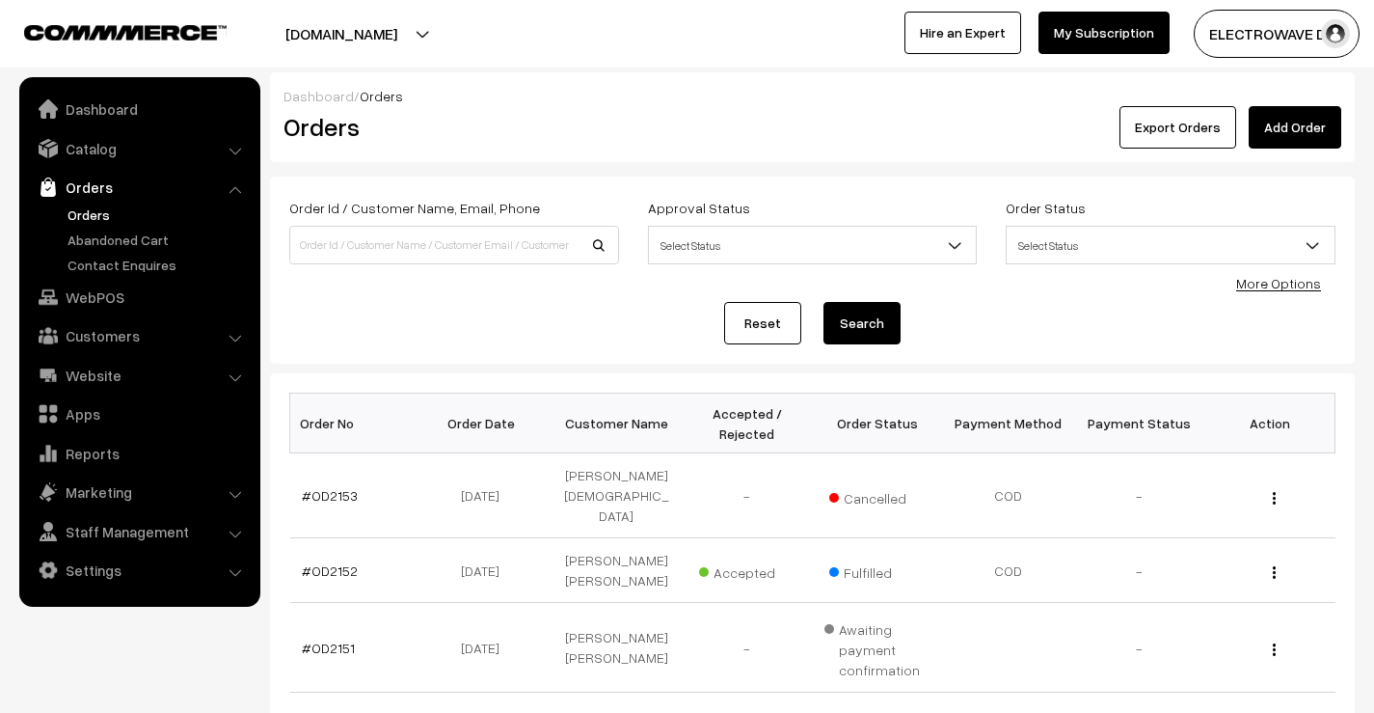
click at [82, 215] on link "Orders" at bounding box center [158, 214] width 191 height 20
